Goal: Information Seeking & Learning: Learn about a topic

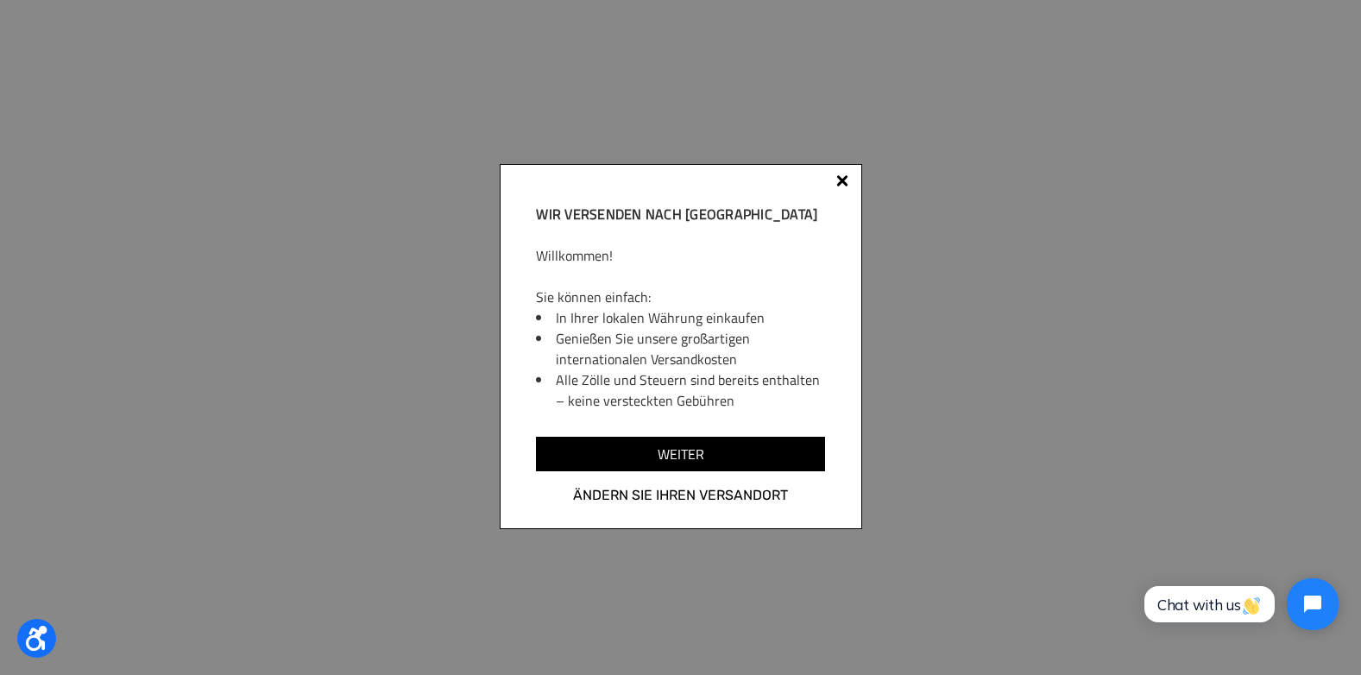
click at [842, 179] on div at bounding box center [842, 180] width 12 height 12
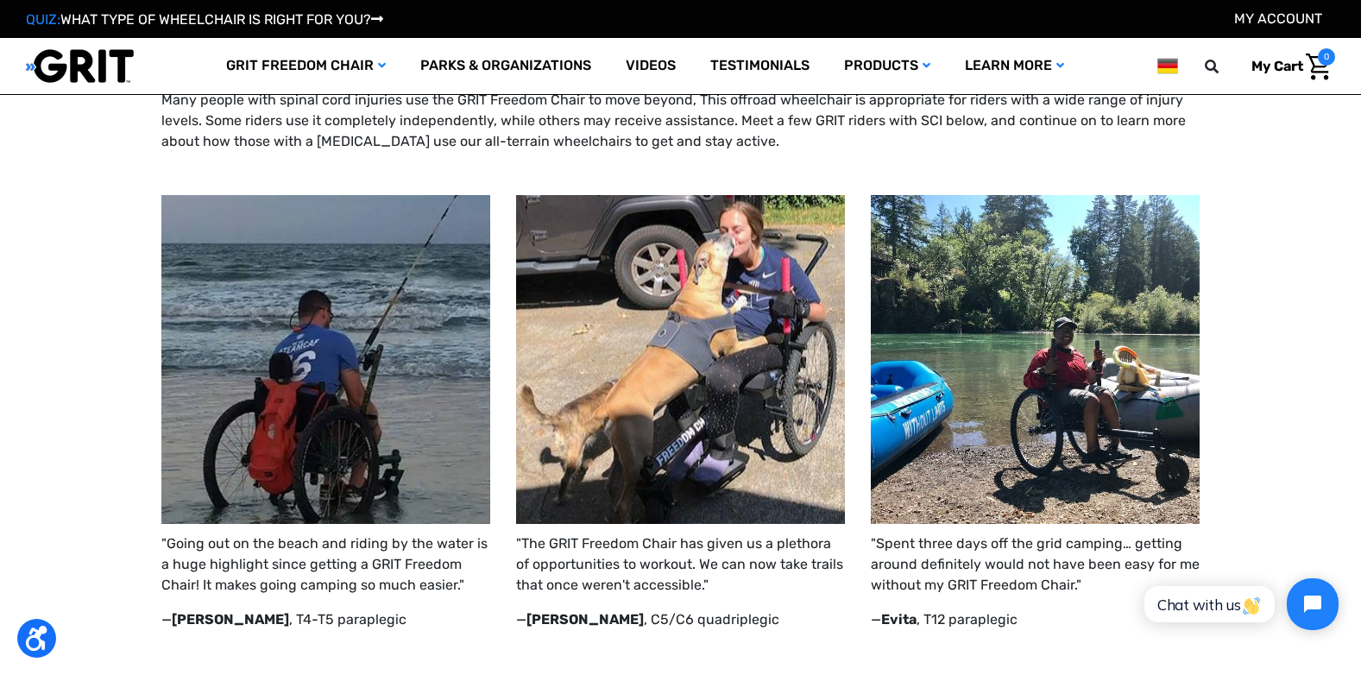
scroll to position [86, 0]
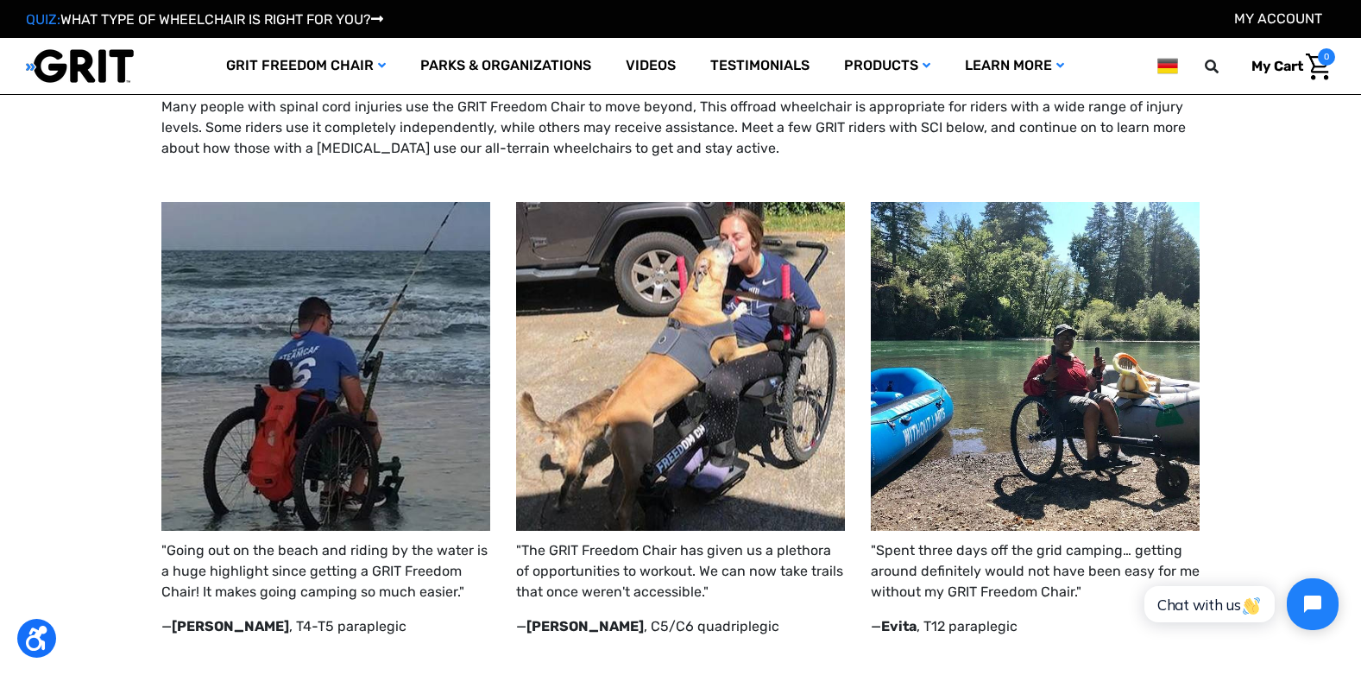
click at [732, 318] on img at bounding box center [680, 366] width 329 height 329
click at [553, 629] on strong "[PERSON_NAME]" at bounding box center [584, 626] width 117 height 16
drag, startPoint x: 553, startPoint y: 628, endPoint x: 594, endPoint y: 533, distance: 103.2
click at [554, 627] on strong "[PERSON_NAME]" at bounding box center [584, 626] width 117 height 16
click at [662, 429] on img at bounding box center [680, 366] width 329 height 329
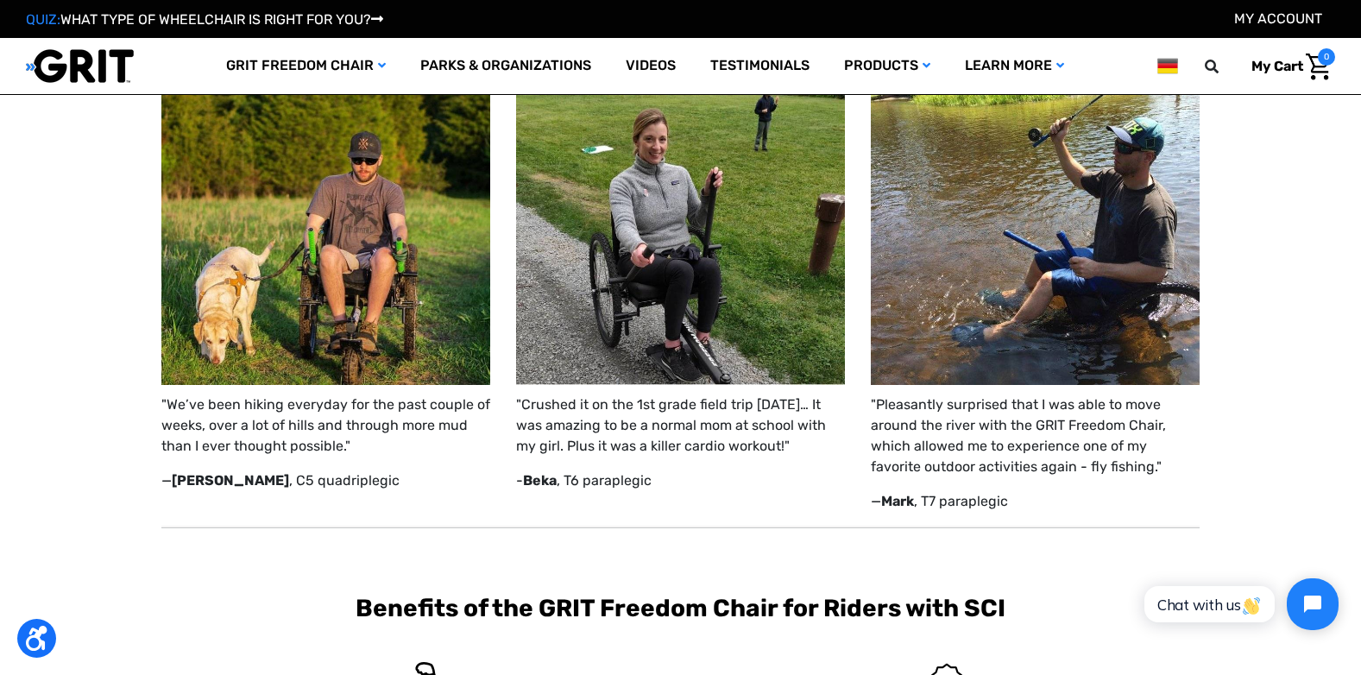
scroll to position [518, 0]
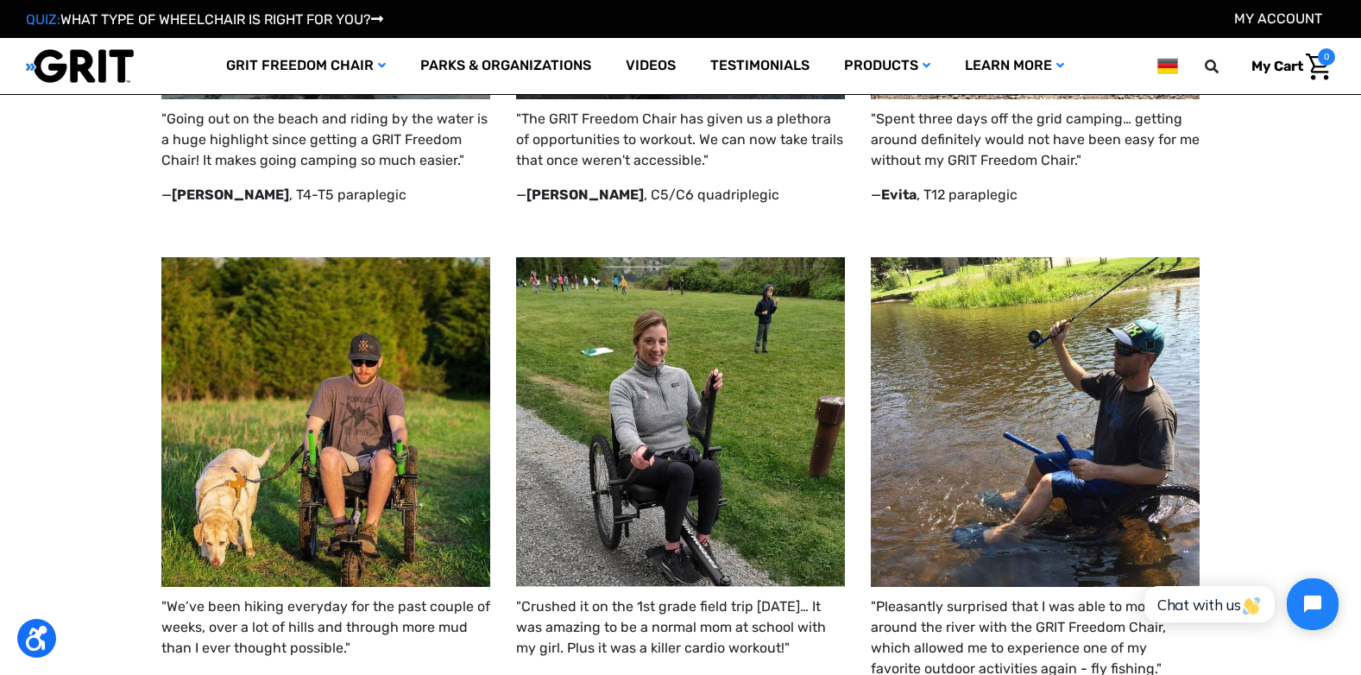
click at [720, 390] on img at bounding box center [680, 421] width 329 height 329
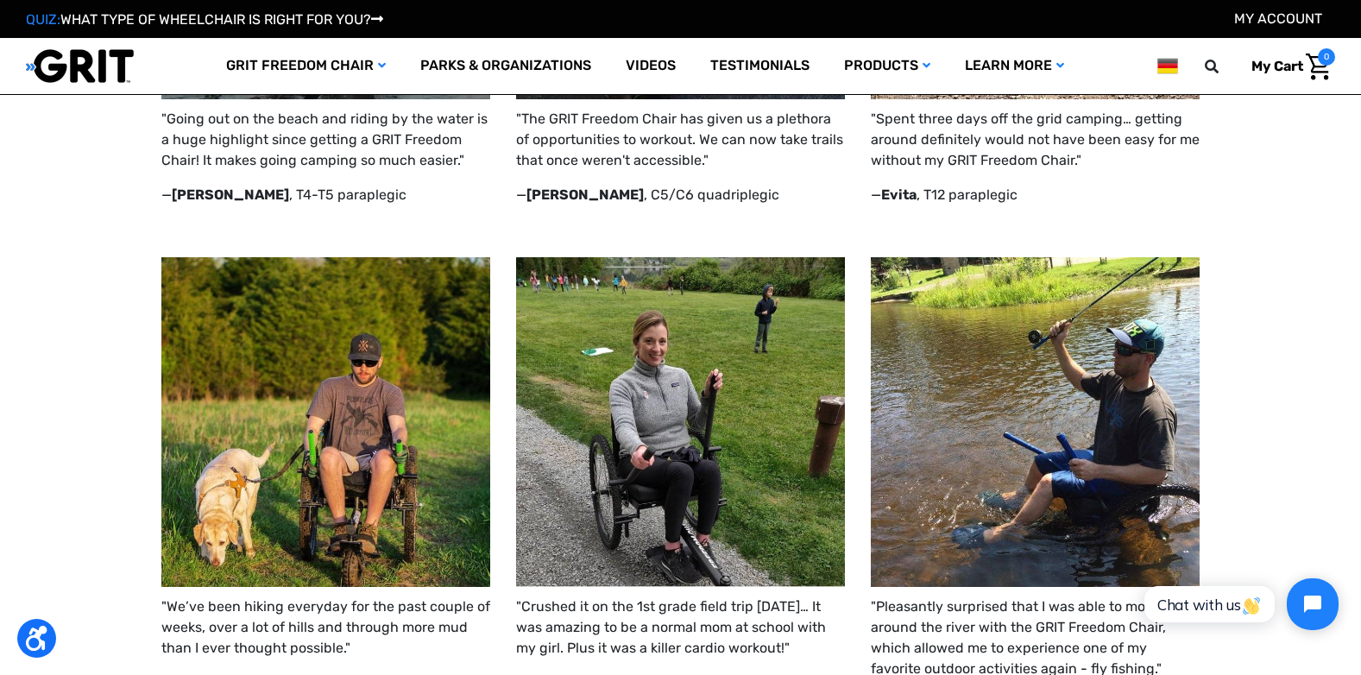
click at [720, 389] on img at bounding box center [680, 421] width 329 height 329
click at [721, 389] on img at bounding box center [680, 421] width 329 height 329
click at [722, 392] on img at bounding box center [680, 421] width 329 height 329
click at [722, 391] on img at bounding box center [680, 421] width 329 height 329
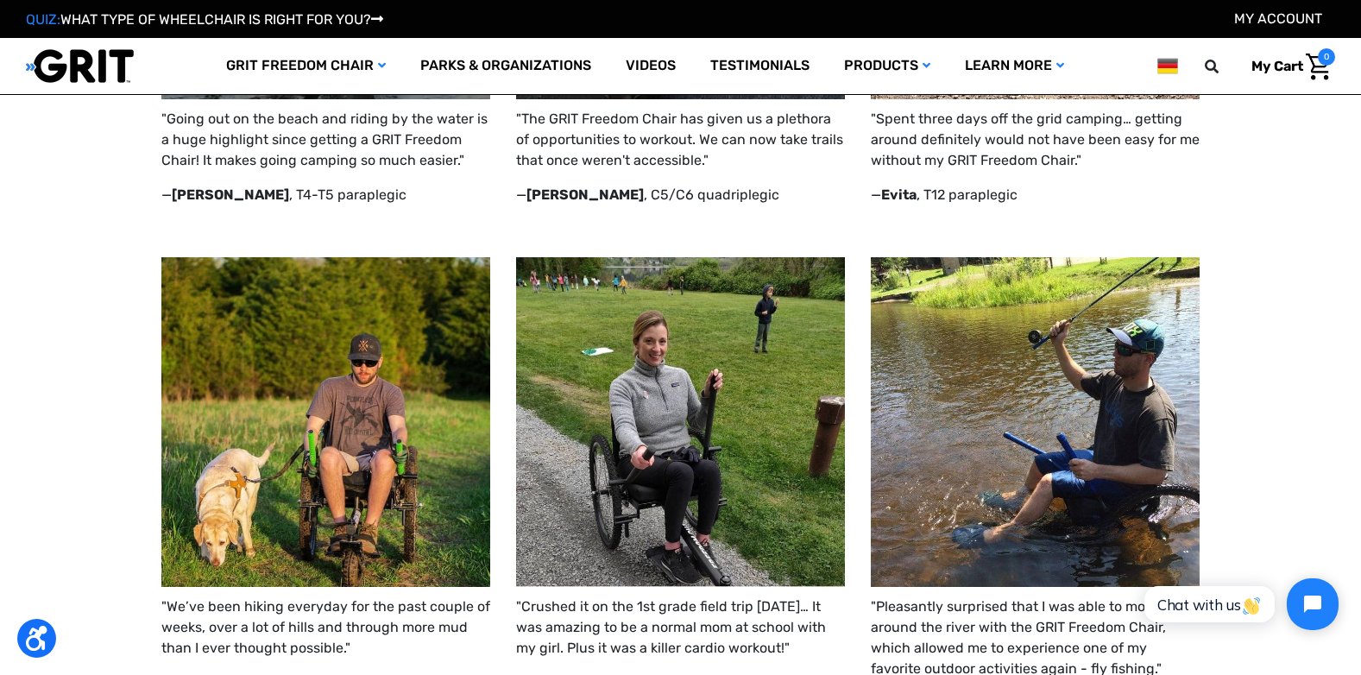
click at [722, 390] on img at bounding box center [680, 421] width 329 height 329
click at [723, 389] on img at bounding box center [680, 421] width 329 height 329
click at [724, 388] on img at bounding box center [680, 421] width 329 height 329
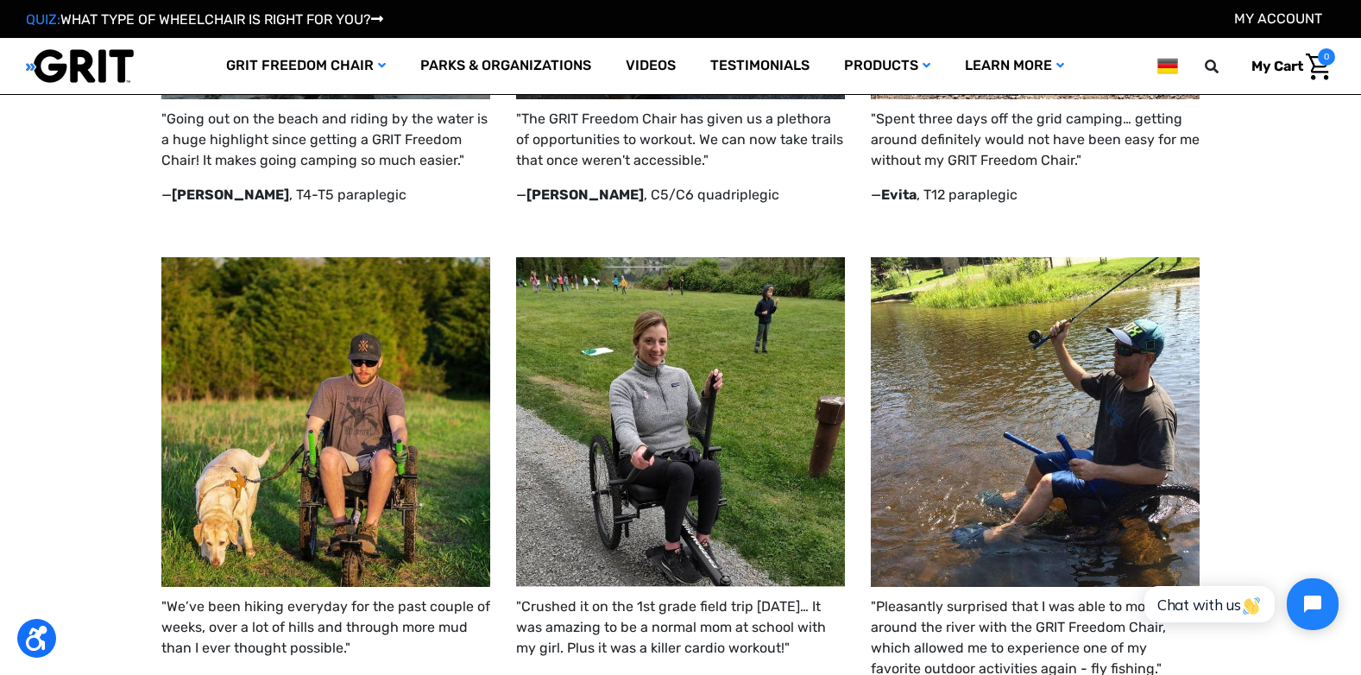
click at [725, 388] on img at bounding box center [680, 421] width 329 height 329
click at [726, 387] on img at bounding box center [680, 421] width 329 height 329
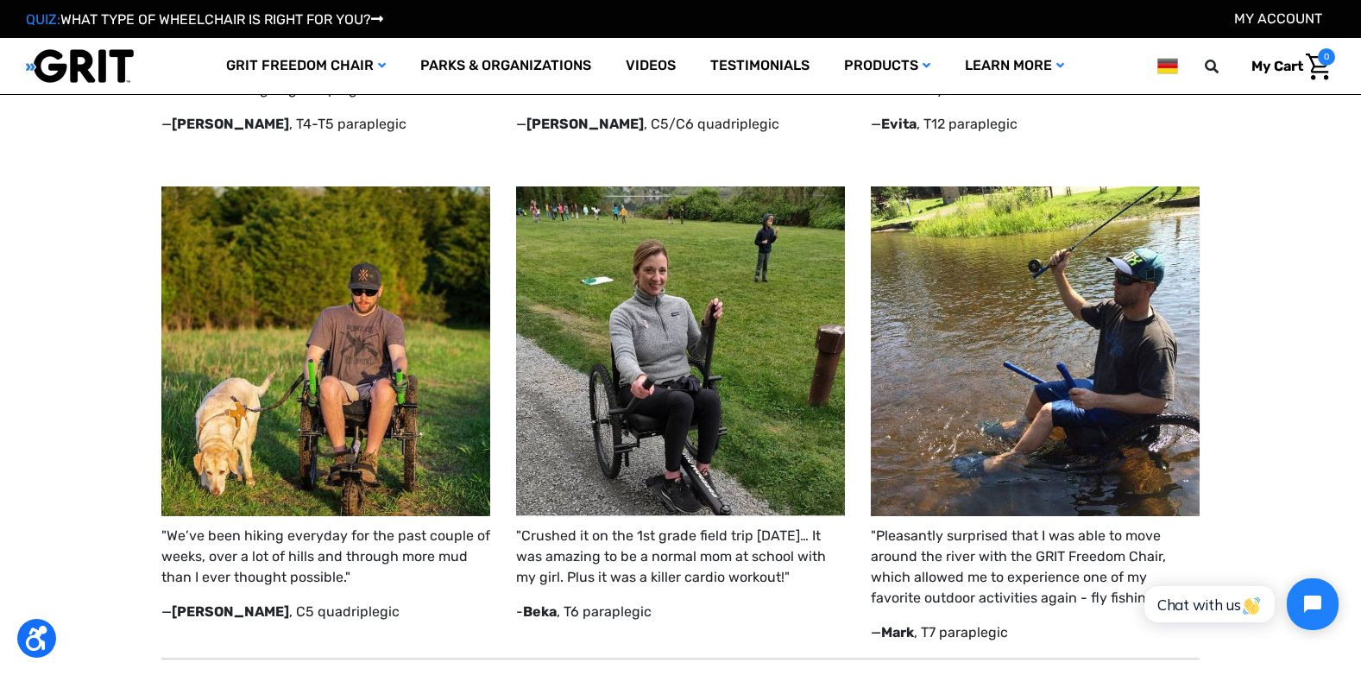
scroll to position [690, 0]
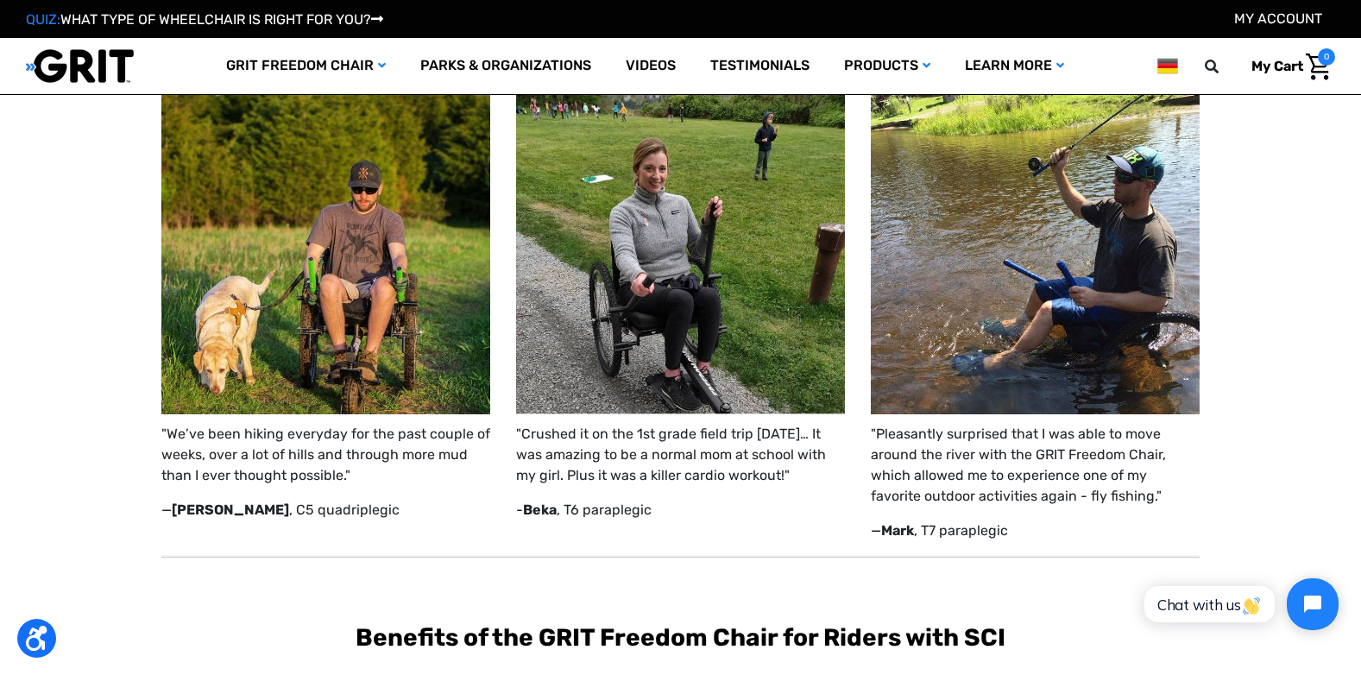
click at [615, 508] on p "- Beka , T6 paraplegic" at bounding box center [680, 510] width 329 height 21
click at [549, 512] on strong "Beka" at bounding box center [540, 509] width 34 height 16
drag, startPoint x: 666, startPoint y: 503, endPoint x: 529, endPoint y: 500, distance: 137.2
click at [529, 500] on p "- Beka , T6 paraplegic" at bounding box center [680, 510] width 329 height 21
copy p "Beka , T6 paraplegic"
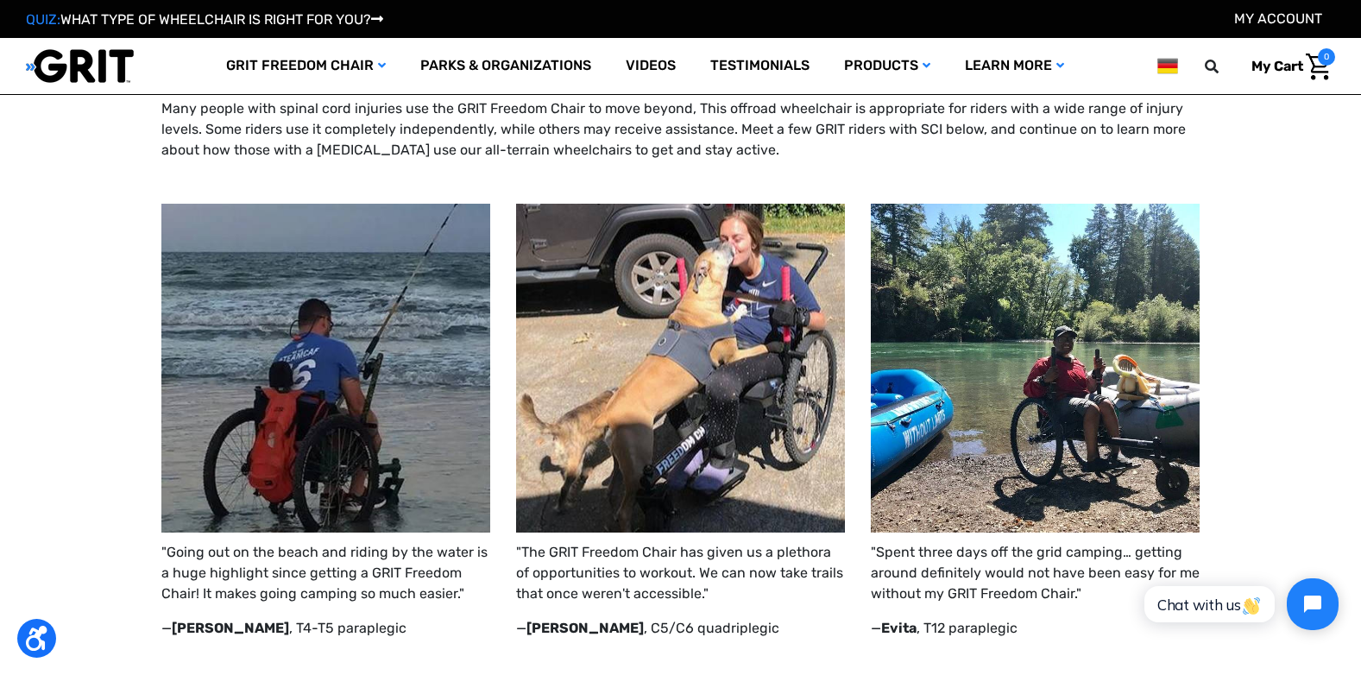
scroll to position [0, 0]
